Goal: Information Seeking & Learning: Learn about a topic

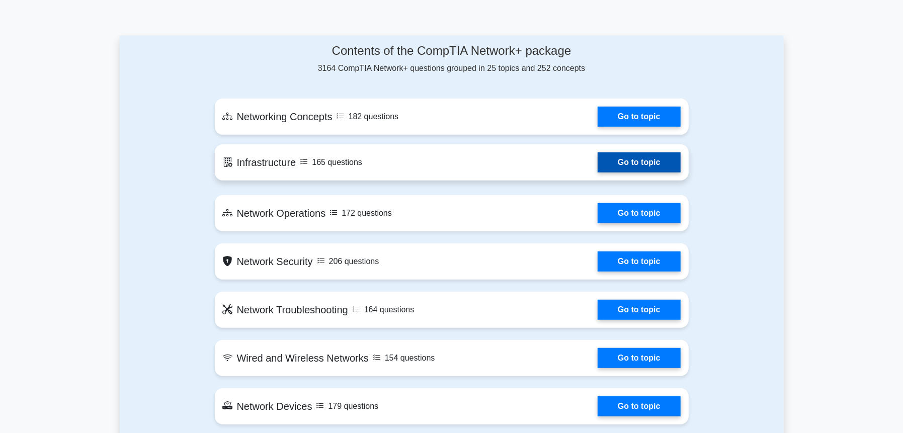
scroll to position [436, 0]
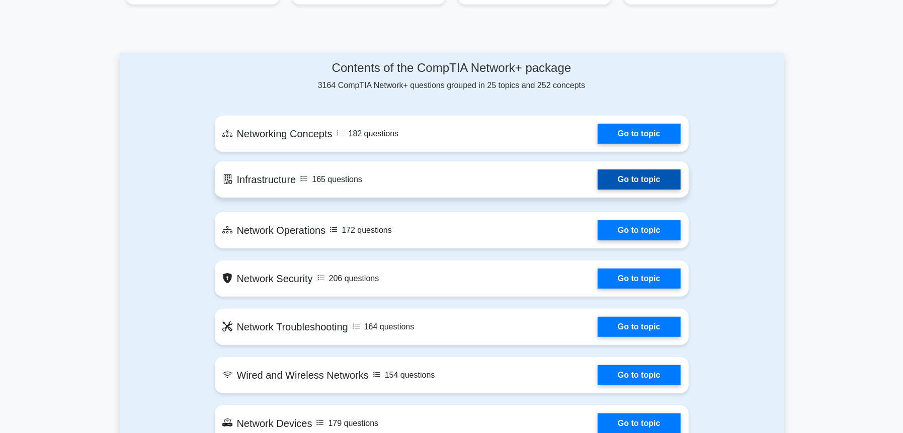
click at [598, 175] on link "Go to topic" at bounding box center [639, 180] width 82 height 20
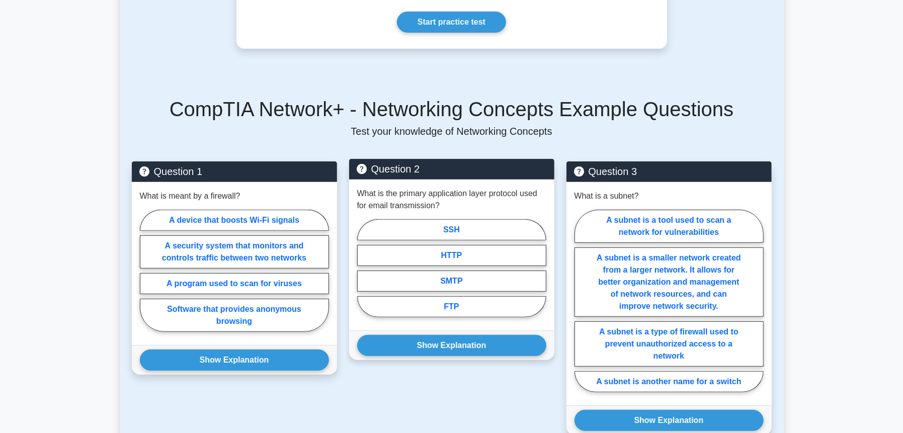
scroll to position [385, 0]
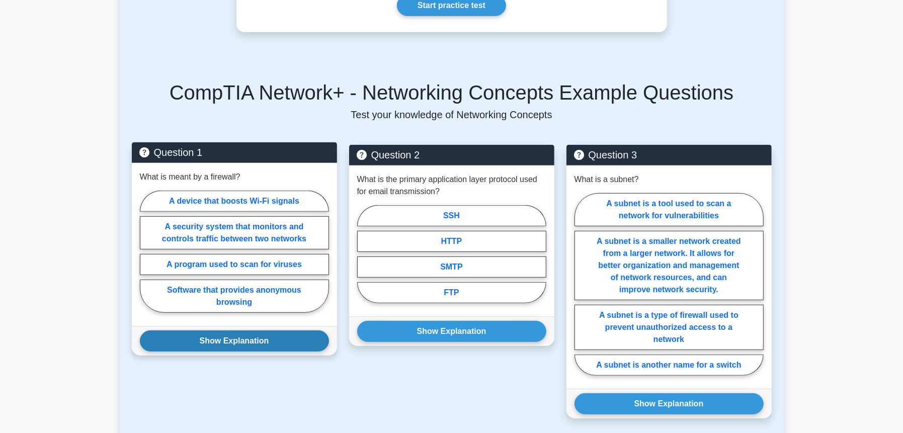
click at [261, 330] on button "Show Explanation" at bounding box center [234, 340] width 189 height 21
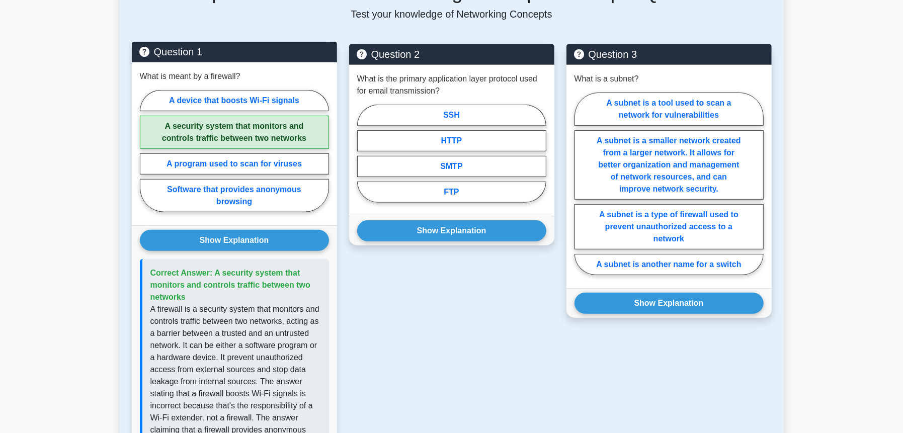
scroll to position [469, 0]
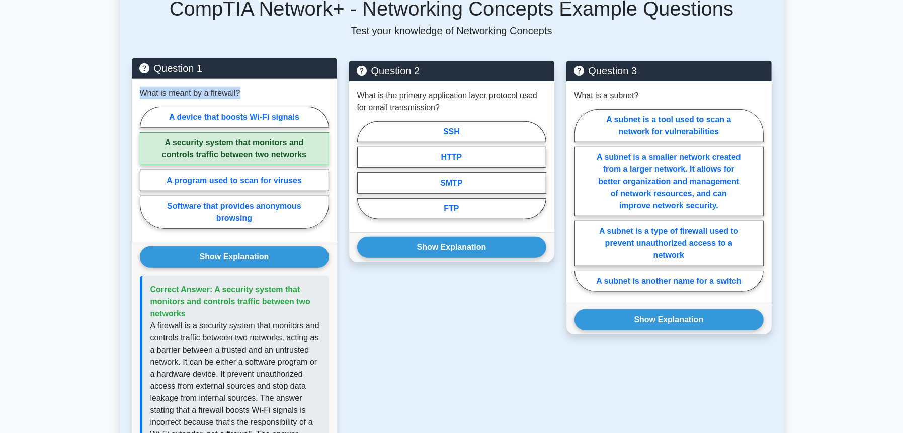
drag, startPoint x: 240, startPoint y: 79, endPoint x: 136, endPoint y: 81, distance: 104.1
click at [136, 81] on div "What is meant by a firewall? A device that boosts Wi-Fi signals A security syst…" at bounding box center [234, 160] width 205 height 163
copy p "What is meant by a firewall?"
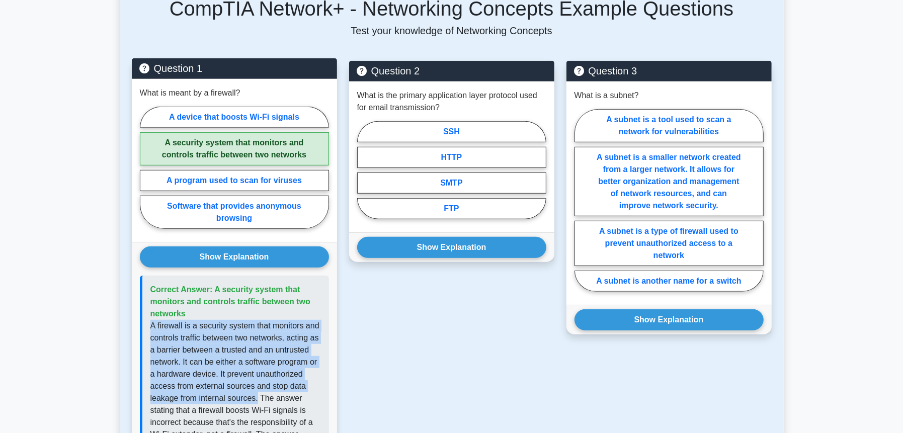
drag, startPoint x: 151, startPoint y: 313, endPoint x: 257, endPoint y: 386, distance: 128.8
click at [257, 386] on p "A firewall is a security system that monitors and controls traffic between two …" at bounding box center [235, 428] width 171 height 217
copy p "A firewall is a security system that monitors and controls traffic between two …"
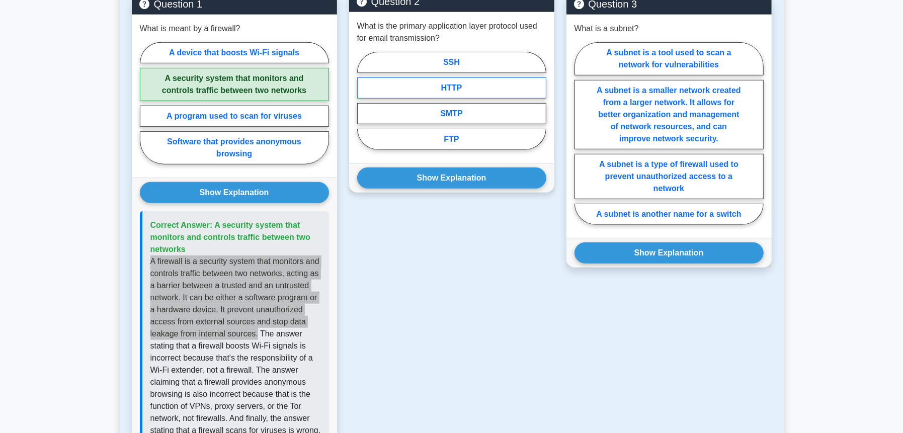
scroll to position [453, 0]
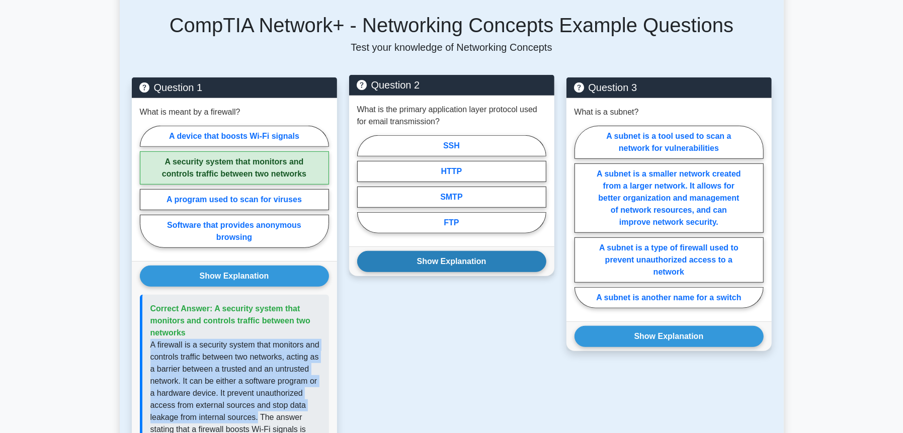
click at [450, 251] on button "Show Explanation" at bounding box center [451, 261] width 189 height 21
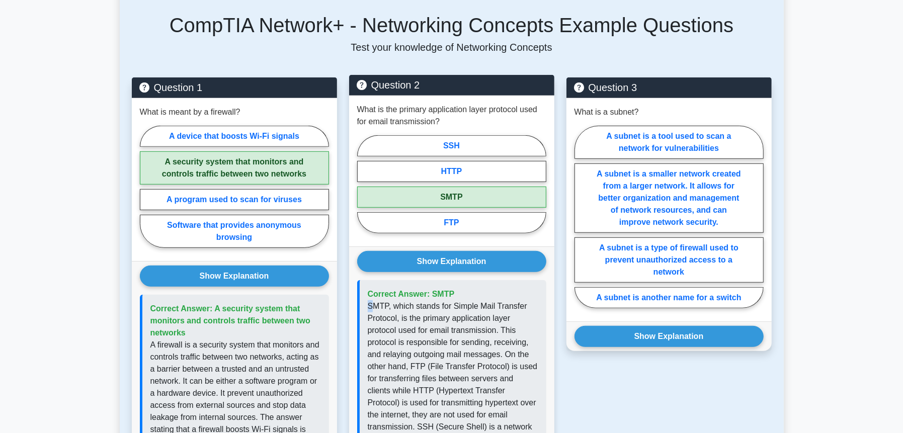
click at [372, 300] on p "SMTP, which stands for Simple Mail Transfer Protocol, is the primary applicatio…" at bounding box center [453, 396] width 171 height 193
click at [376, 300] on p "SMTP, which stands for Simple Mail Transfer Protocol, is the primary applicatio…" at bounding box center [453, 396] width 171 height 193
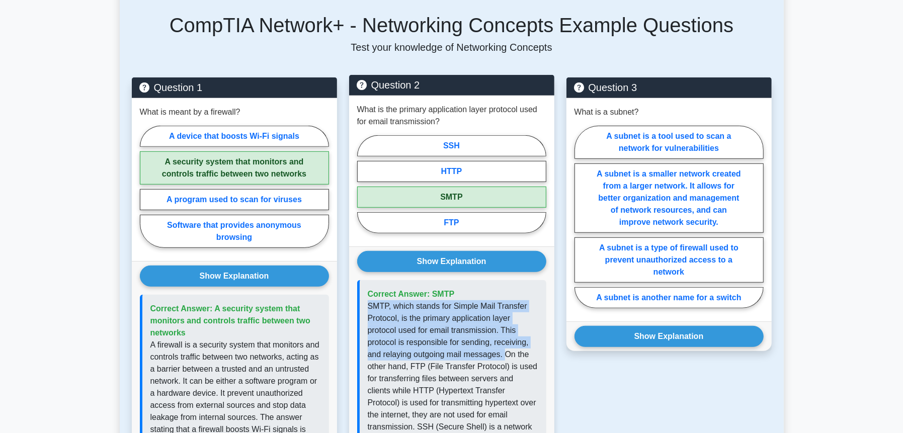
drag, startPoint x: 369, startPoint y: 295, endPoint x: 505, endPoint y: 344, distance: 144.3
click at [505, 344] on p "SMTP, which stands for Simple Mail Transfer Protocol, is the primary applicatio…" at bounding box center [453, 396] width 171 height 193
copy p "SMTP, which stands for Simple Mail Transfer Protocol, is the primary applicatio…"
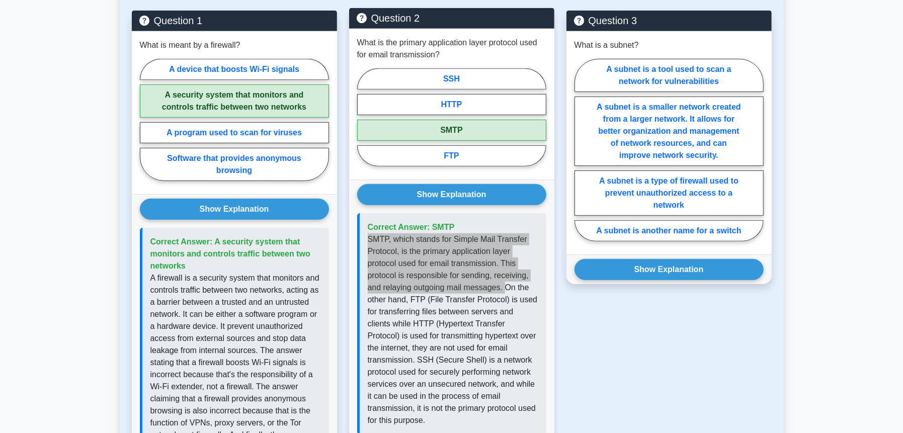
scroll to position [536, 0]
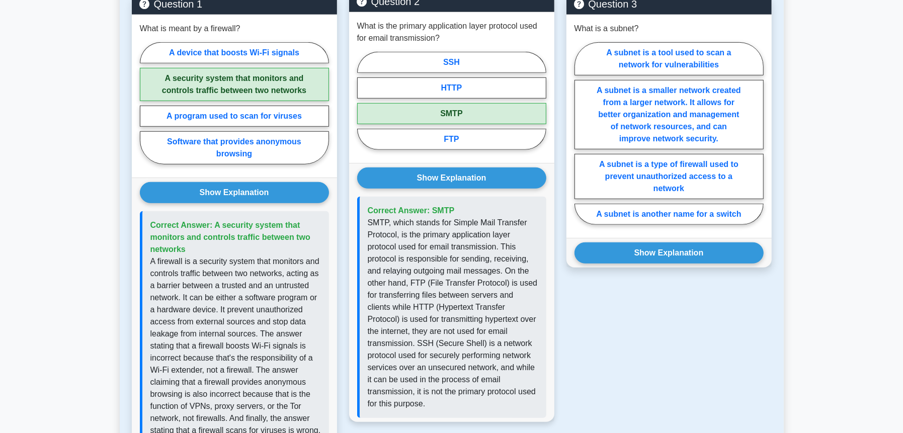
click at [410, 271] on p "SMTP, which stands for Simple Mail Transfer Protocol, is the primary applicatio…" at bounding box center [453, 313] width 171 height 193
drag, startPoint x: 410, startPoint y: 270, endPoint x: 539, endPoint y: 283, distance: 129.4
click at [539, 283] on div "Correct Answer: SMTP" at bounding box center [451, 307] width 189 height 221
copy p "FTP (File Transfer Protocol) is used for transferring files between servers and…"
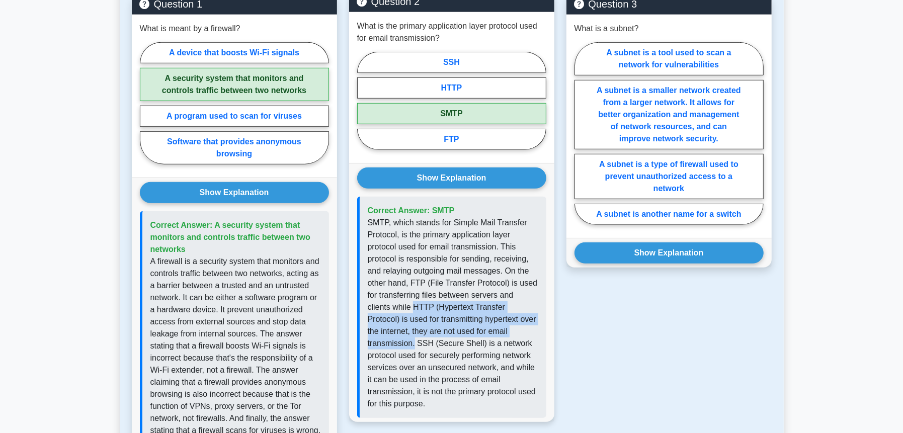
drag, startPoint x: 388, startPoint y: 295, endPoint x: 511, endPoint y: 317, distance: 124.7
click at [511, 317] on p "SMTP, which stands for Simple Mail Transfer Protocol, is the primary applicatio…" at bounding box center [453, 313] width 171 height 193
copy p "HTTP (Hypertext Transfer Protocol) is used for transmitting hypertext over the …"
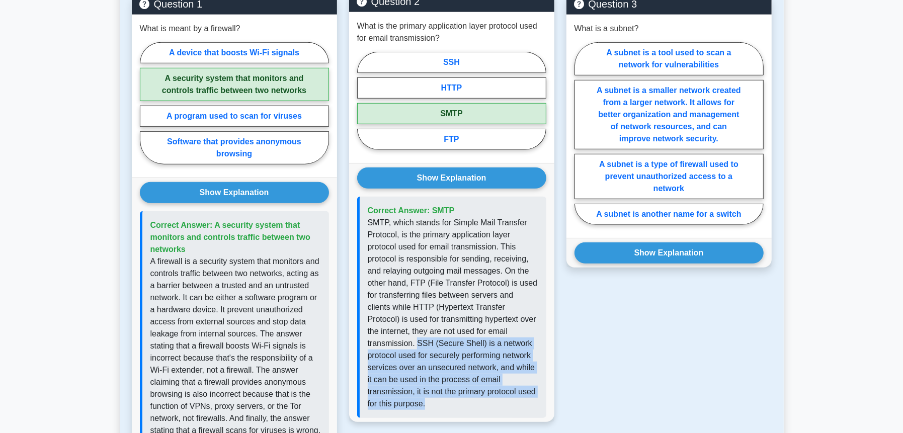
drag, startPoint x: 514, startPoint y: 316, endPoint x: 511, endPoint y: 377, distance: 60.9
click at [511, 377] on p "SMTP, which stands for Simple Mail Transfer Protocol, is the primary applicatio…" at bounding box center [453, 313] width 171 height 193
copy p "SSH (Secure Shell) is a network protocol used for securely performing network s…"
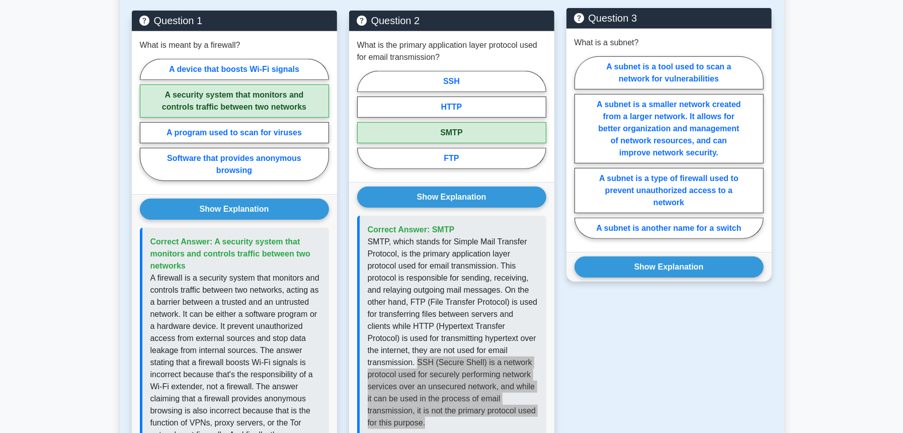
scroll to position [469, 0]
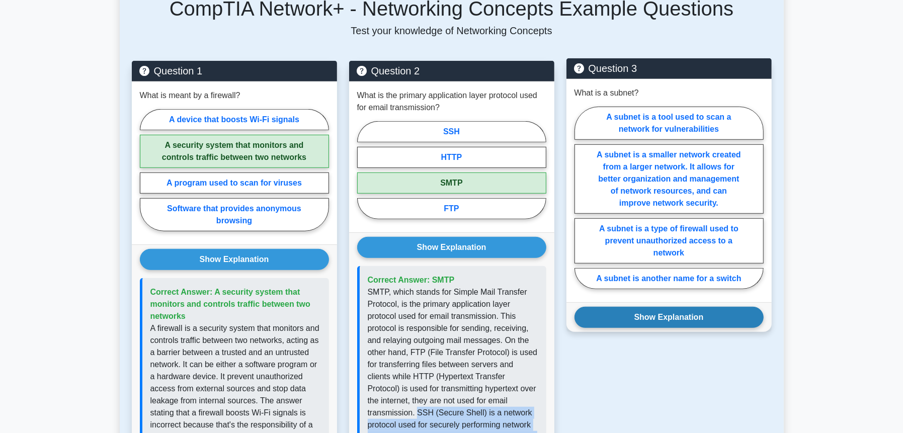
click at [657, 307] on button "Show Explanation" at bounding box center [668, 317] width 189 height 21
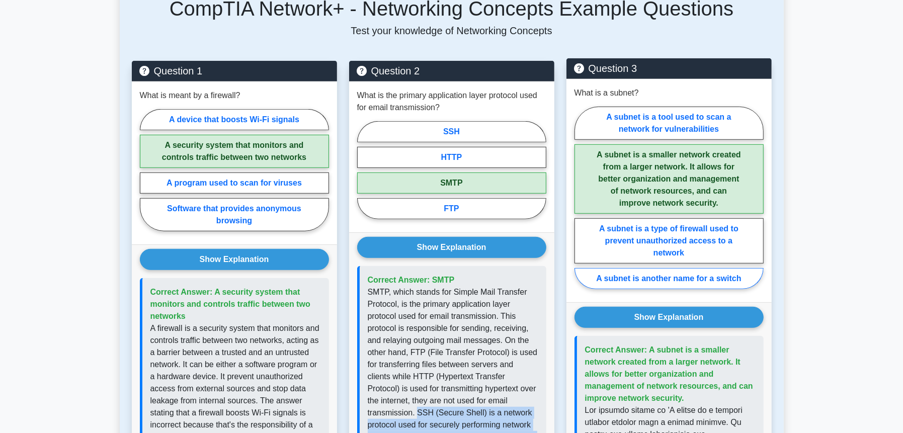
scroll to position [453, 0]
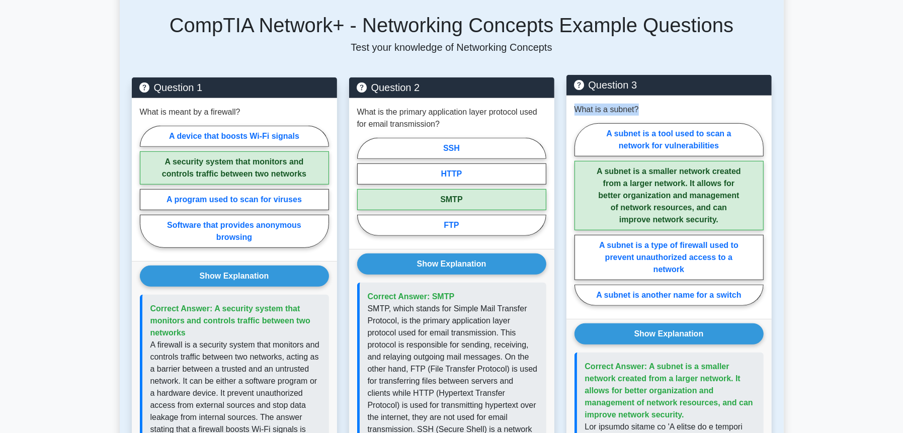
drag, startPoint x: 645, startPoint y: 94, endPoint x: 577, endPoint y: 96, distance: 67.4
click at [577, 96] on div "What is a subnet? A subnet is a tool used to scan a network for vulnerabilities…" at bounding box center [668, 207] width 205 height 223
copy p "What is a subnet?"
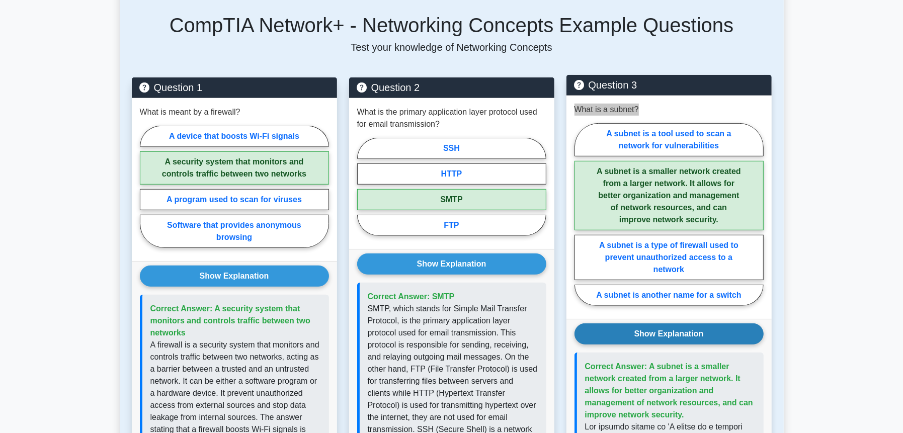
scroll to position [503, 0]
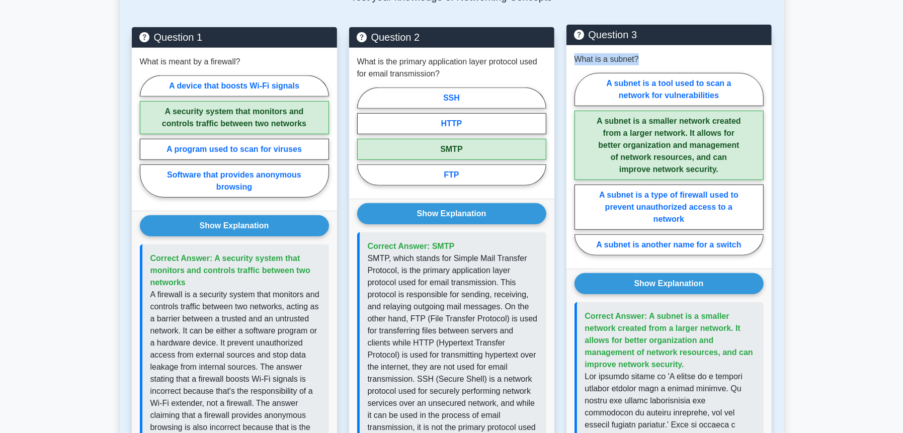
drag, startPoint x: 648, startPoint y: 304, endPoint x: 685, endPoint y: 348, distance: 57.5
click at [685, 348] on p "Correct Answer: A subnet is a smaller network created from a larger network. It…" at bounding box center [670, 340] width 171 height 60
copy span "A subnet is a smaller network created from a larger network. It allows for bett…"
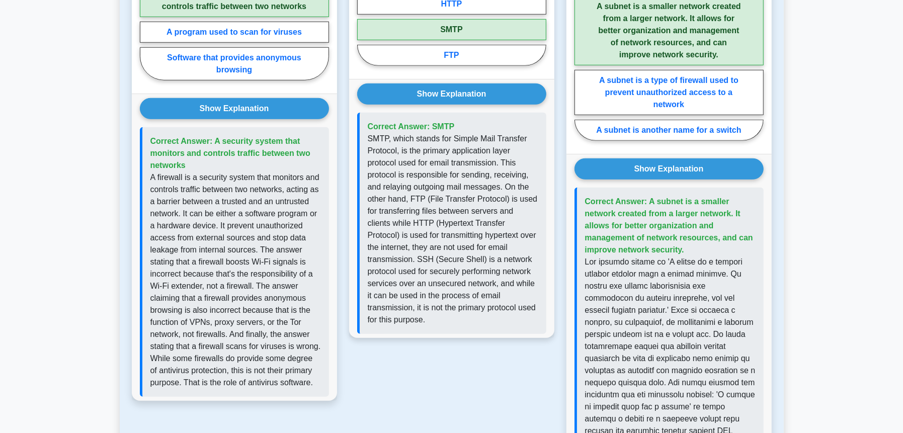
scroll to position [536, 0]
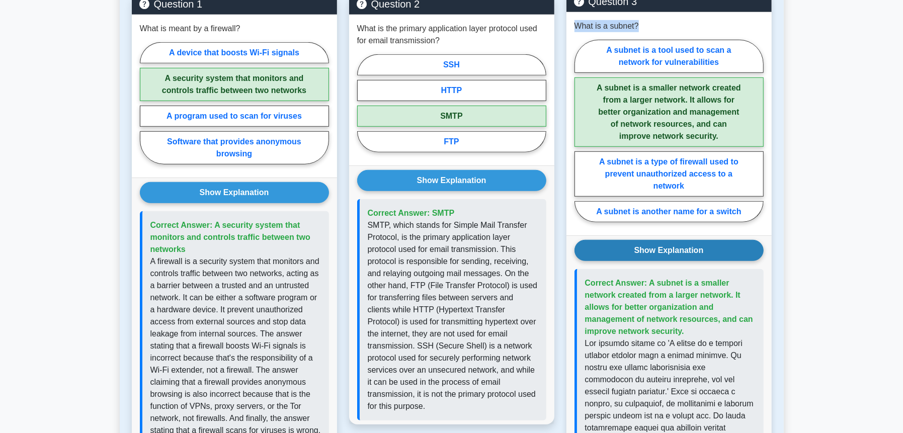
click at [620, 240] on button "Show Explanation" at bounding box center [668, 250] width 189 height 21
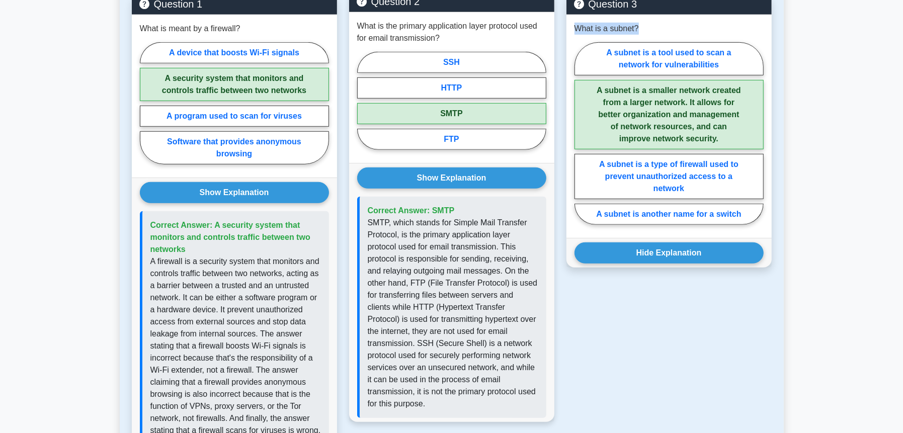
scroll to position [469, 0]
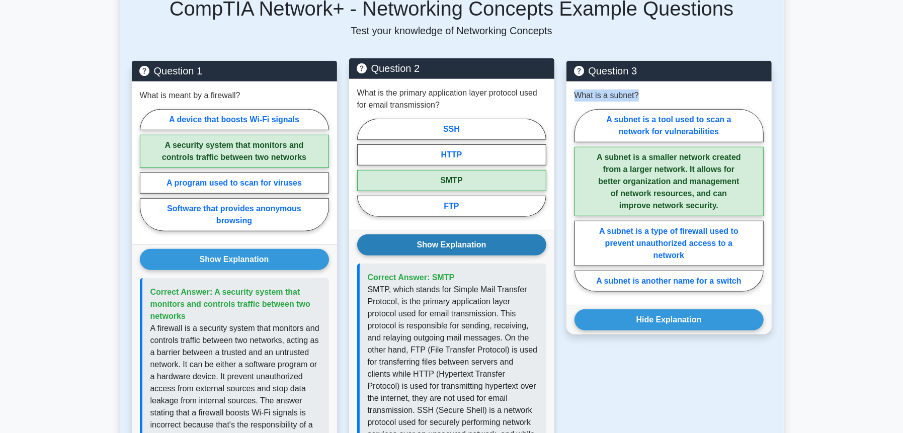
click at [475, 234] on button "Show Explanation" at bounding box center [451, 244] width 189 height 21
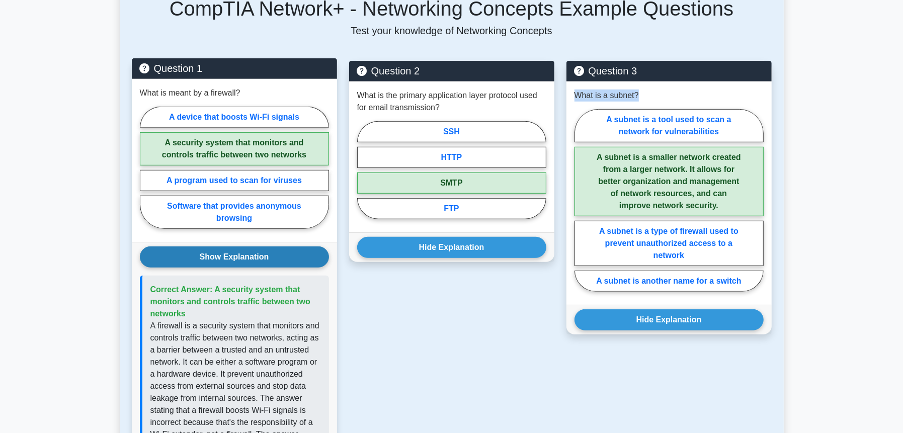
click at [256, 246] on button "Show Explanation" at bounding box center [234, 256] width 189 height 21
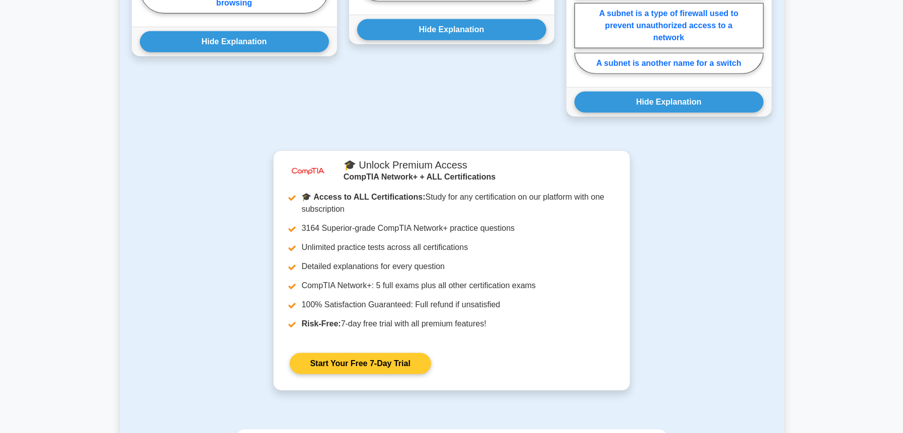
scroll to position [788, 0]
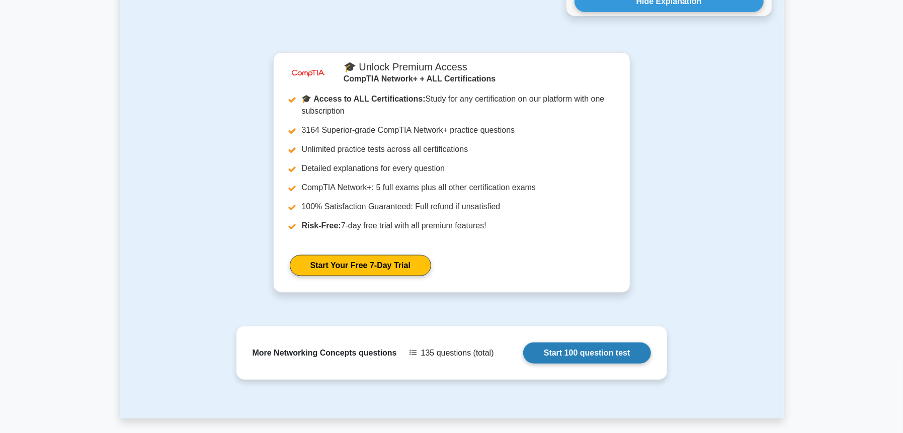
click at [605, 343] on link "Start 100 question test" at bounding box center [587, 353] width 128 height 21
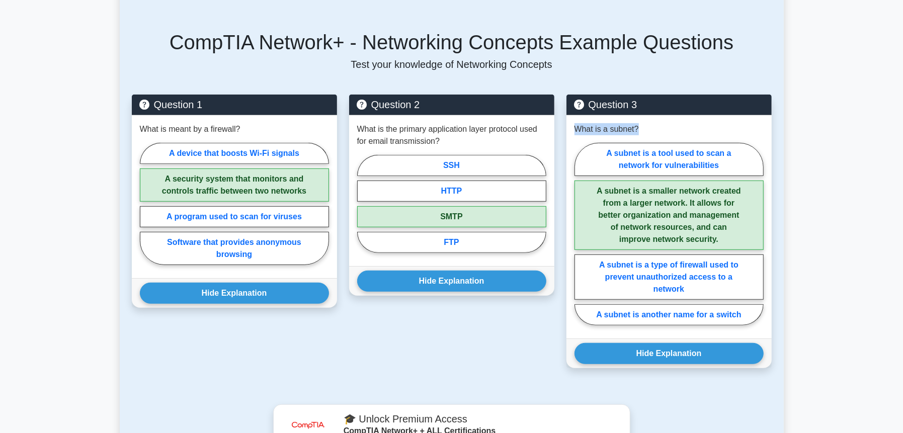
scroll to position [419, 0]
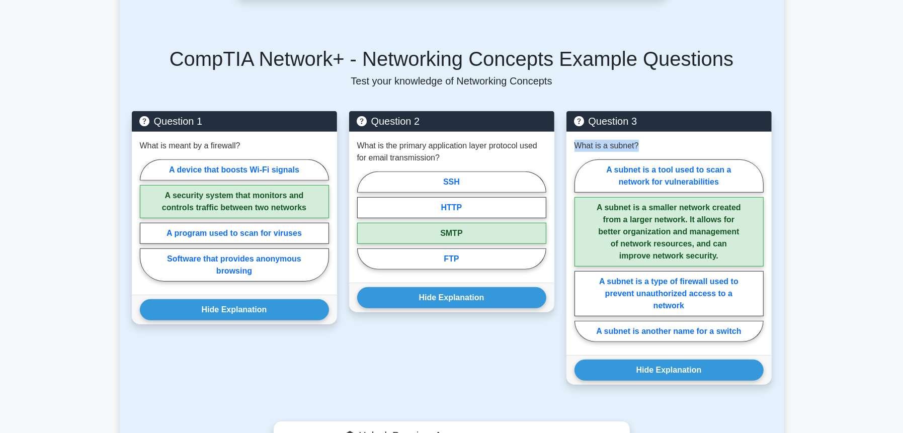
drag, startPoint x: 677, startPoint y: 110, endPoint x: 559, endPoint y: 126, distance: 119.3
click at [559, 126] on div "Question 1 What is meant by a firewall? A device that boosts Wi-Fi signals A se…" at bounding box center [452, 248] width 652 height 298
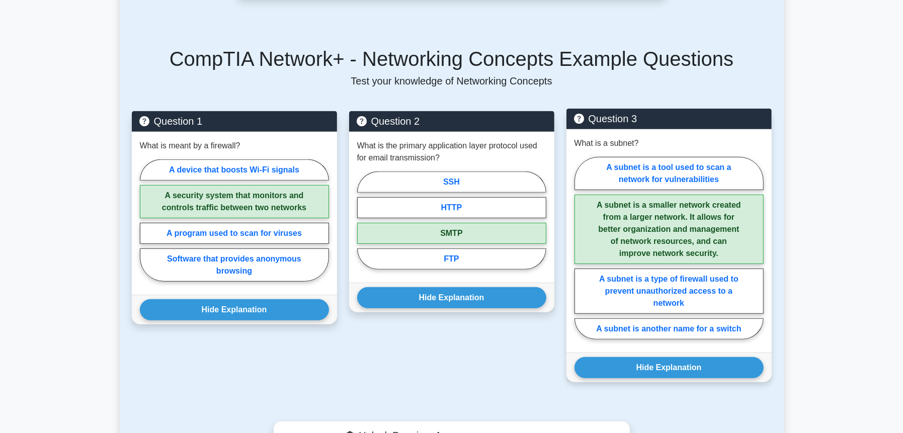
click at [645, 131] on div "What is a subnet? A subnet is a tool used to scan a network for vulnerabilities…" at bounding box center [668, 240] width 205 height 223
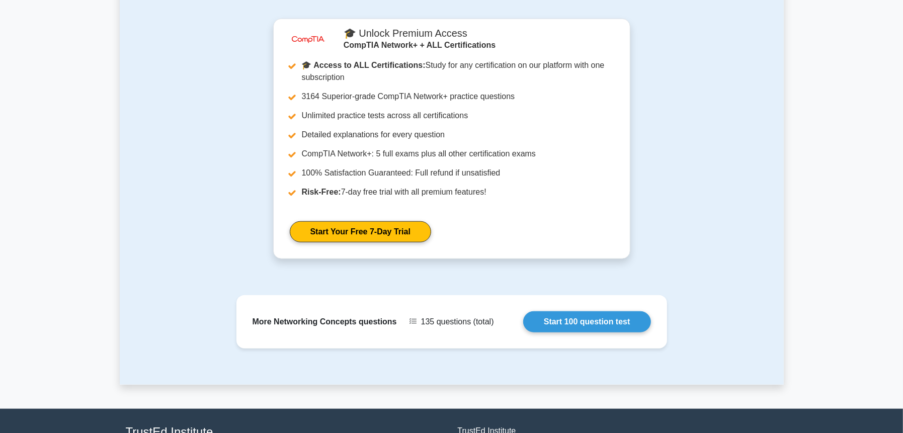
scroll to position [721, 0]
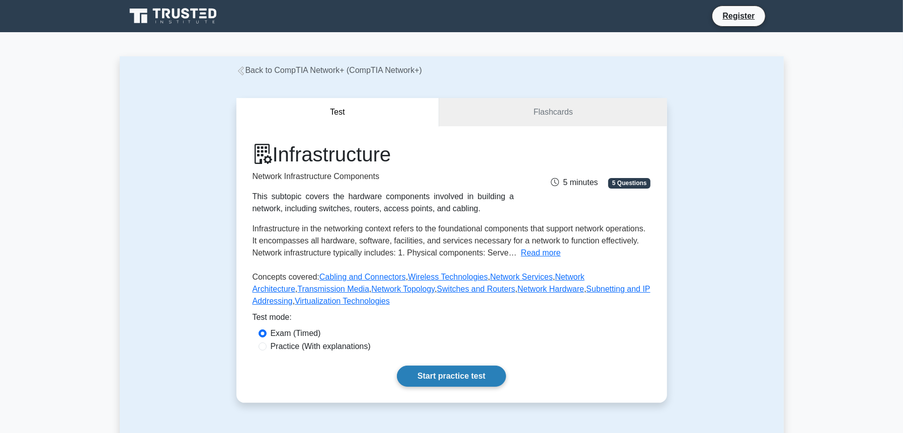
click at [450, 376] on link "Start practice test" at bounding box center [451, 376] width 109 height 21
click at [543, 115] on link "Flashcards" at bounding box center [552, 112] width 227 height 29
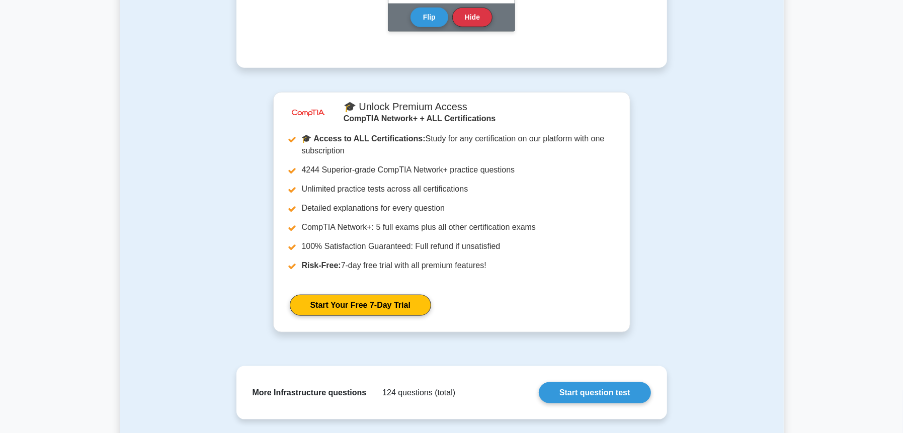
scroll to position [1039, 0]
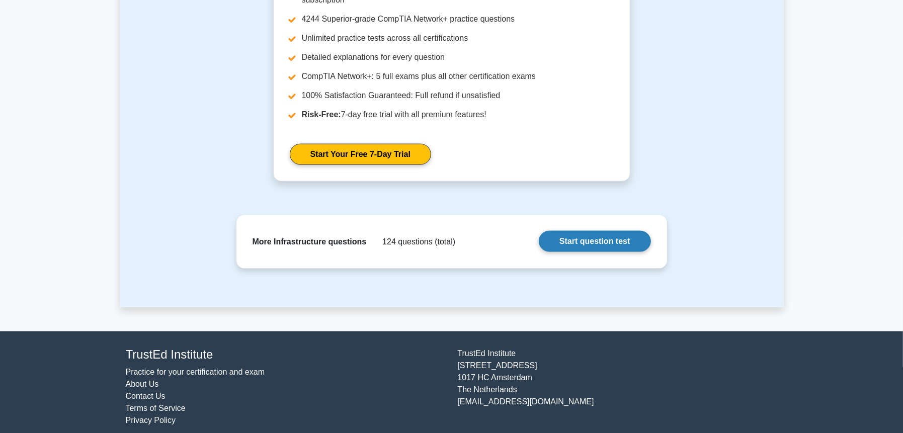
click at [575, 241] on link "Start question test" at bounding box center [595, 241] width 112 height 21
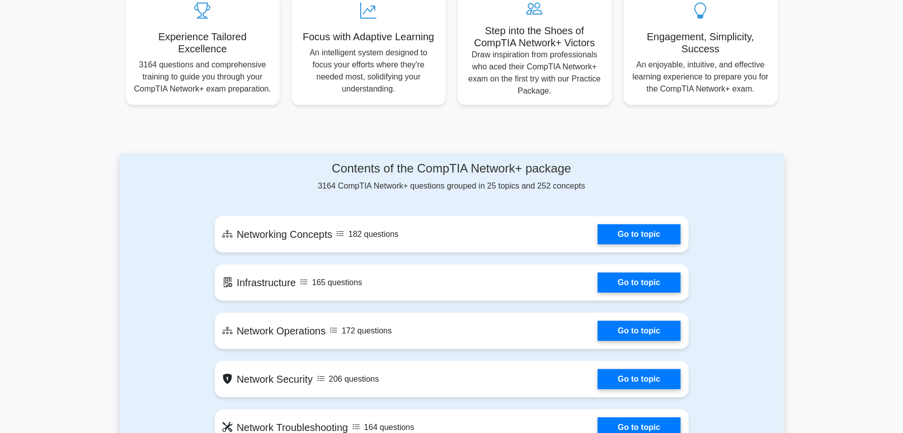
scroll to position [402, 0]
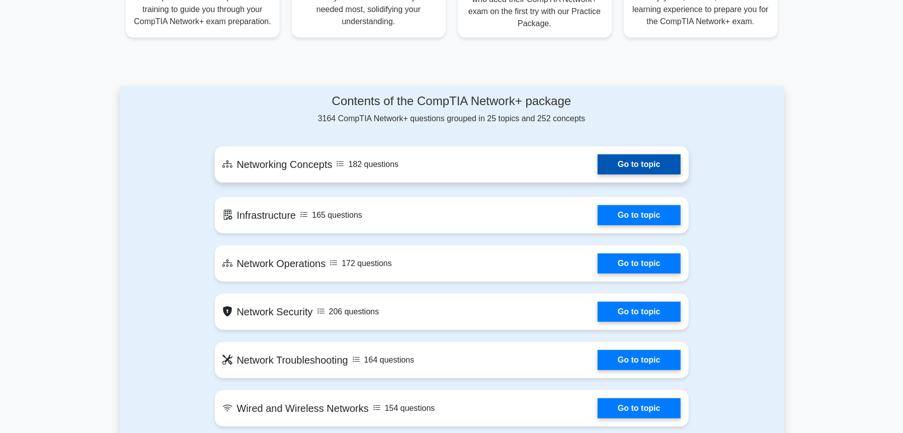
click at [598, 164] on link "Go to topic" at bounding box center [639, 164] width 82 height 20
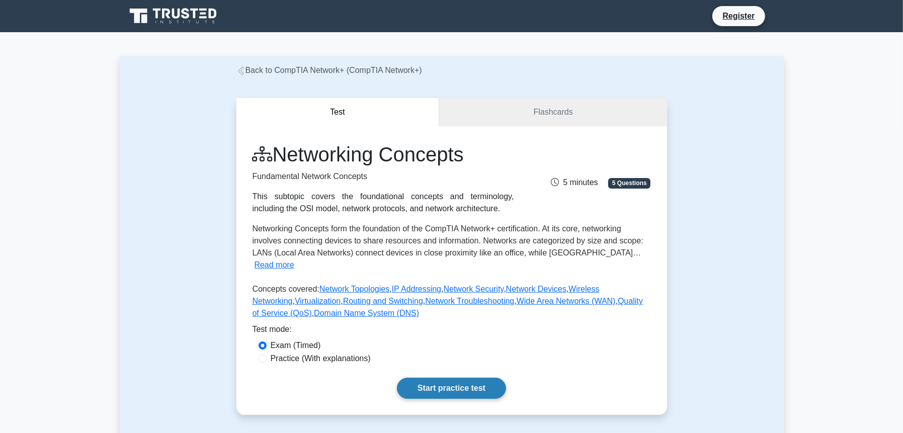
click at [443, 379] on link "Start practice test" at bounding box center [451, 388] width 109 height 21
